Goal: Entertainment & Leisure: Consume media (video, audio)

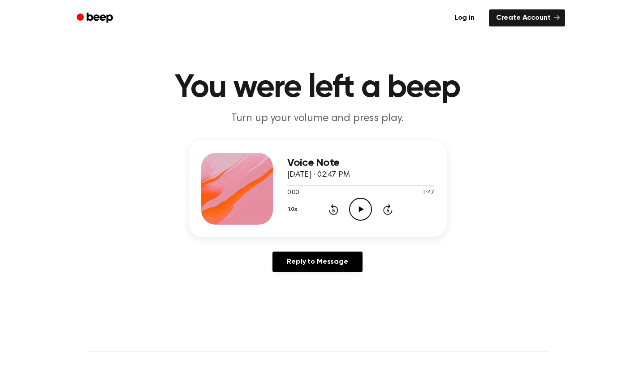
click at [360, 212] on icon "Play Audio" at bounding box center [360, 209] width 23 height 23
click at [360, 200] on icon "Play Audio" at bounding box center [360, 209] width 23 height 23
click at [365, 200] on icon "Play Audio" at bounding box center [360, 209] width 23 height 23
click at [362, 202] on icon "Play Audio" at bounding box center [360, 209] width 23 height 23
click at [364, 212] on icon "Play Audio" at bounding box center [360, 209] width 23 height 23
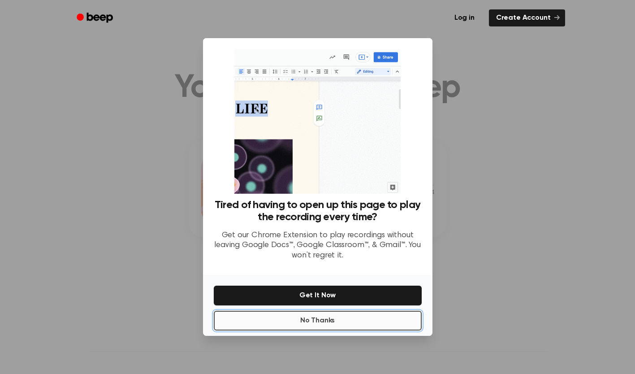
click at [341, 326] on button "No Thanks" at bounding box center [318, 321] width 208 height 20
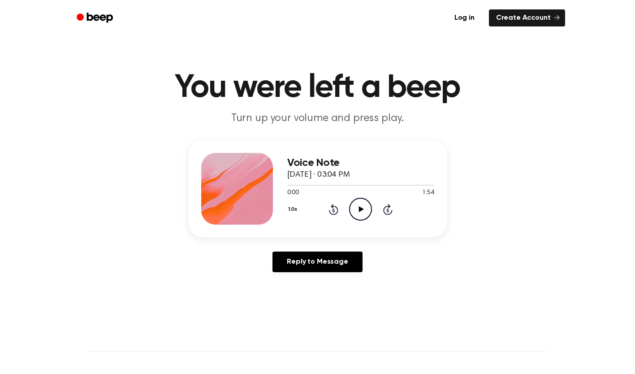
click at [362, 208] on icon "Play Audio" at bounding box center [360, 209] width 23 height 23
click at [361, 215] on icon "Play Audio" at bounding box center [360, 209] width 23 height 23
